Goal: Information Seeking & Learning: Understand process/instructions

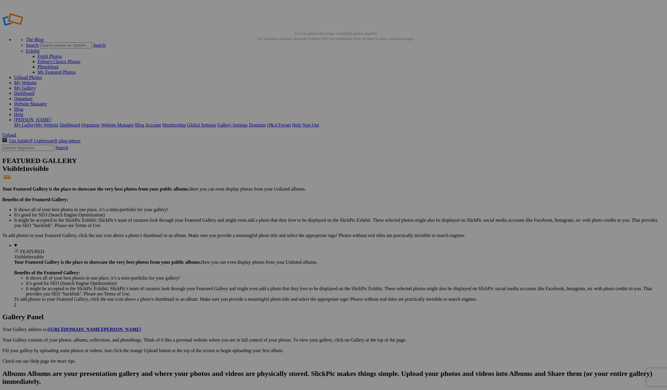
scroll to position [0, 0]
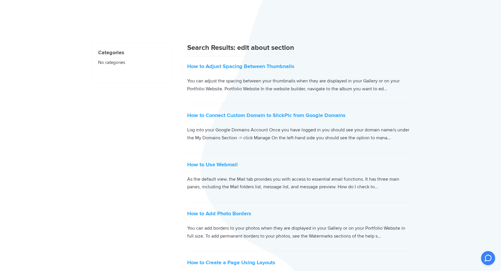
scroll to position [6, 0]
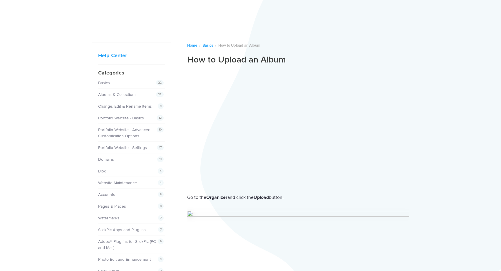
scroll to position [147, 0]
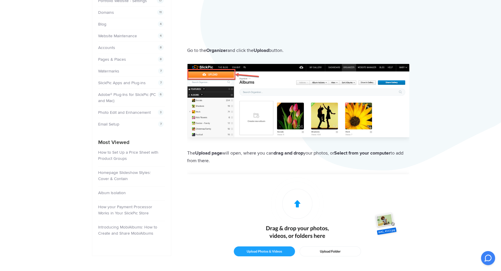
click at [219, 73] on img at bounding box center [298, 101] width 222 height 74
drag, startPoint x: 93, startPoint y: 43, endPoint x: 50, endPoint y: 48, distance: 43.4
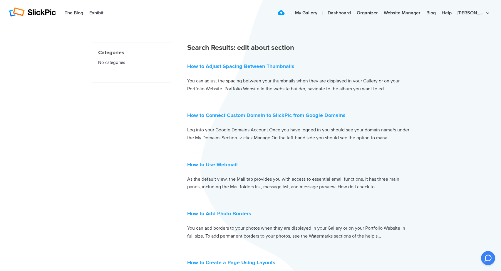
scroll to position [6, 0]
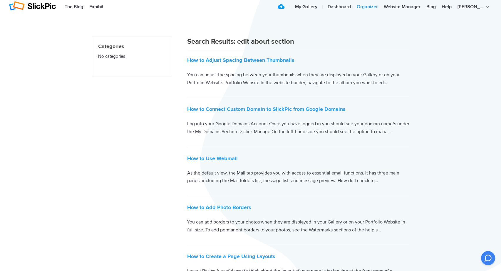
click at [380, 6] on link "Organizer" at bounding box center [366, 7] width 27 height 12
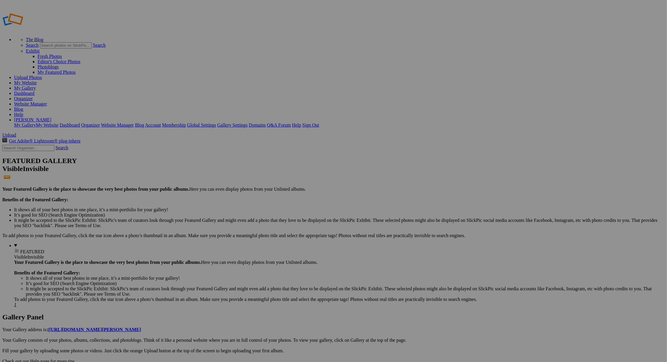
drag, startPoint x: 293, startPoint y: 179, endPoint x: 334, endPoint y: 176, distance: 40.6
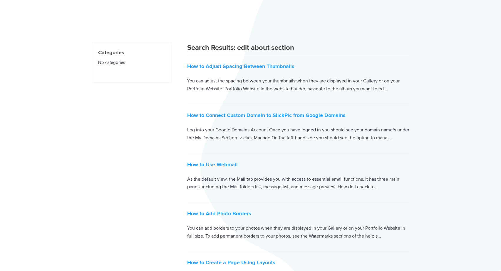
scroll to position [6, 0]
